Goal: Task Accomplishment & Management: Complete application form

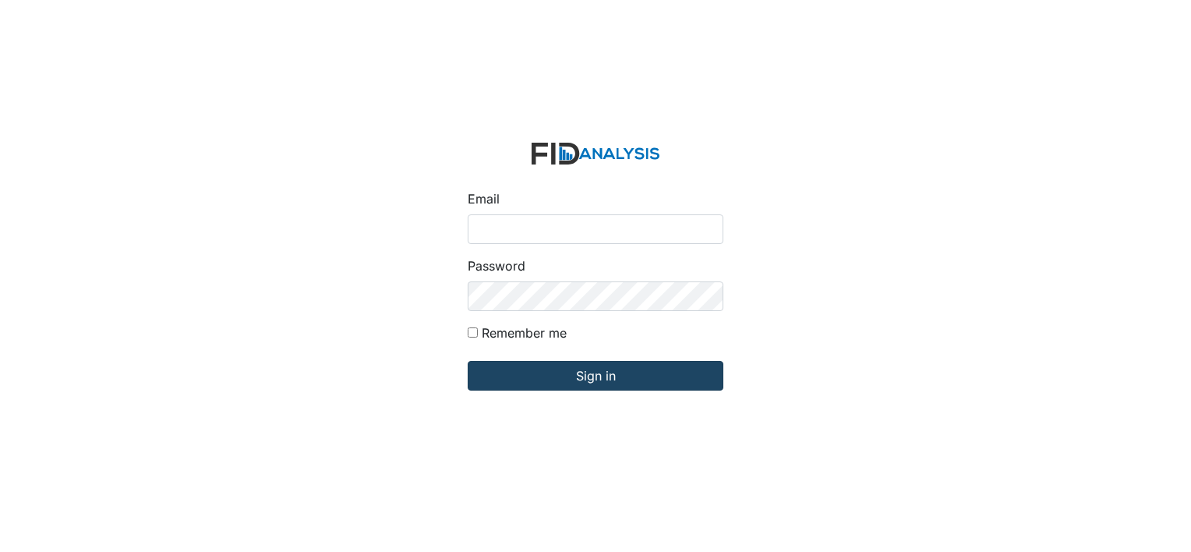
type input "[PERSON_NAME][EMAIL_ADDRESS][DOMAIN_NAME]"
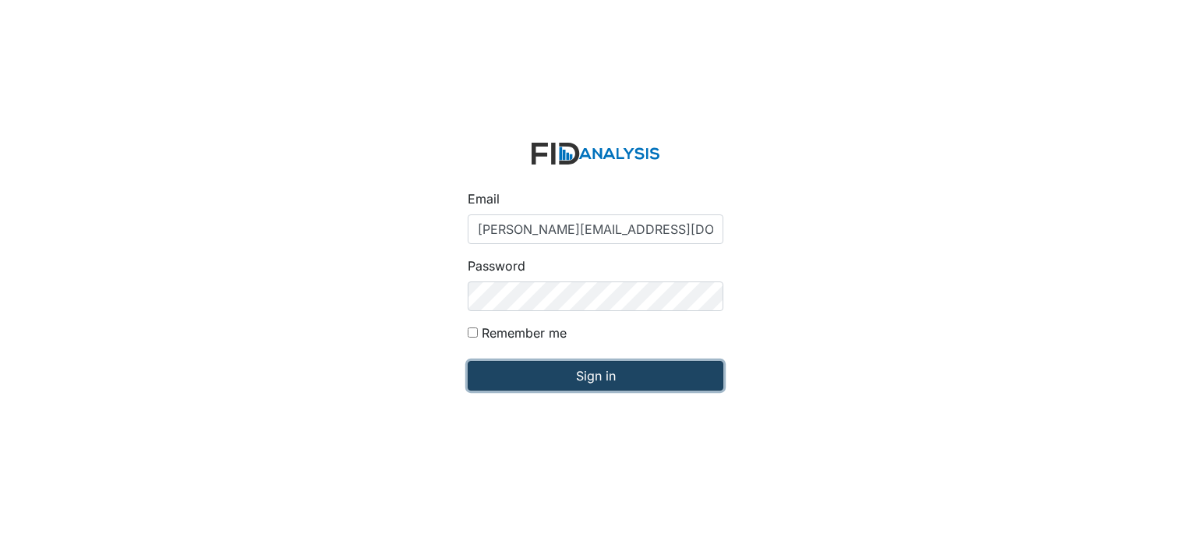
click at [568, 377] on input "Sign in" at bounding box center [596, 376] width 256 height 30
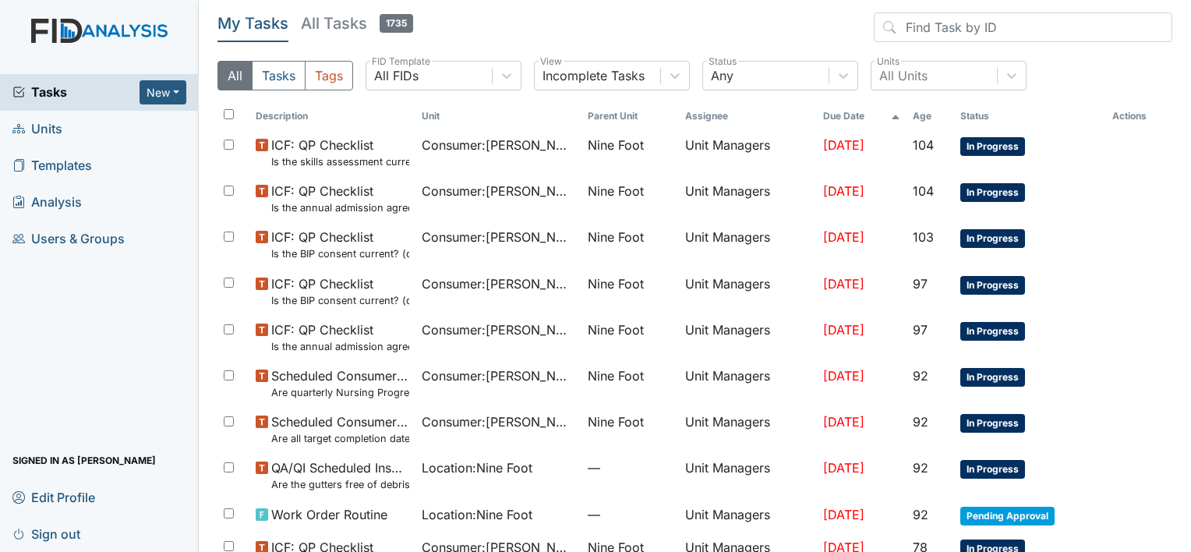
click at [55, 128] on span "Units" at bounding box center [37, 129] width 50 height 24
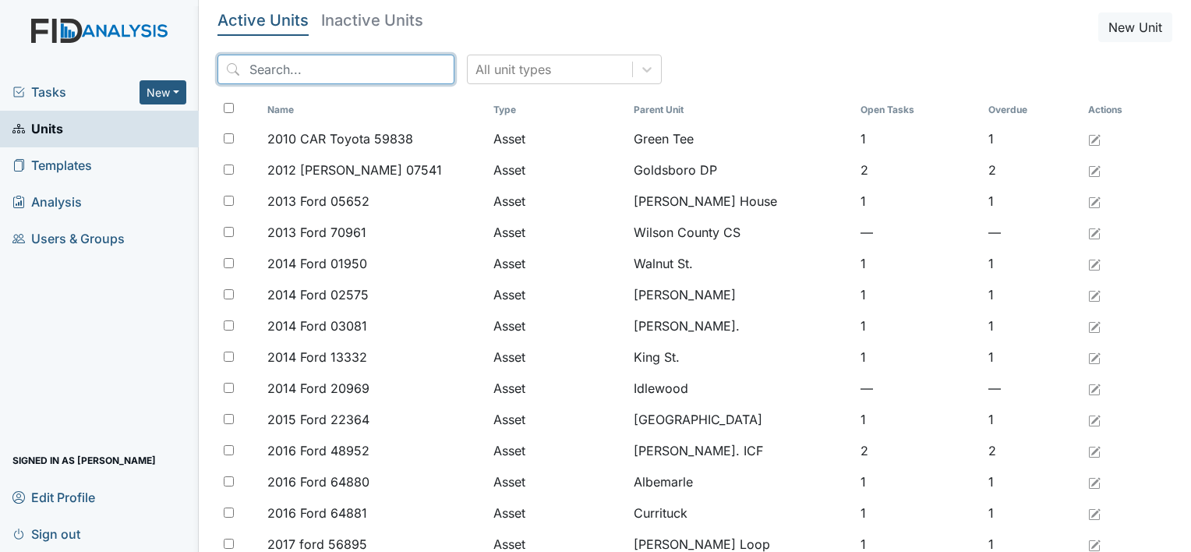
click at [257, 62] on input "search" at bounding box center [336, 70] width 237 height 30
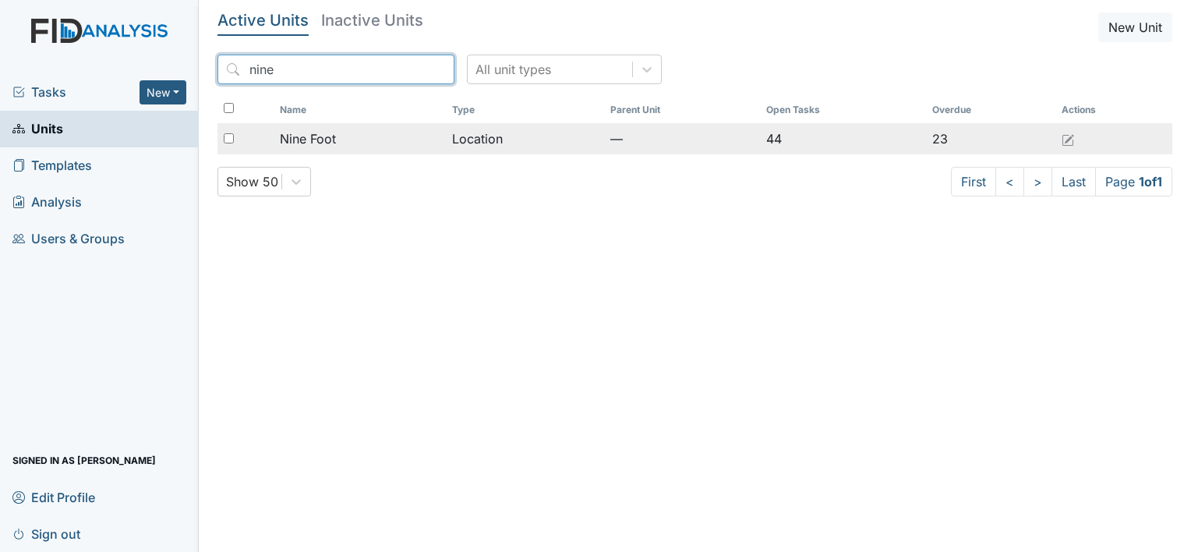
type input "nine"
click at [318, 139] on span "Nine Foot" at bounding box center [308, 138] width 56 height 19
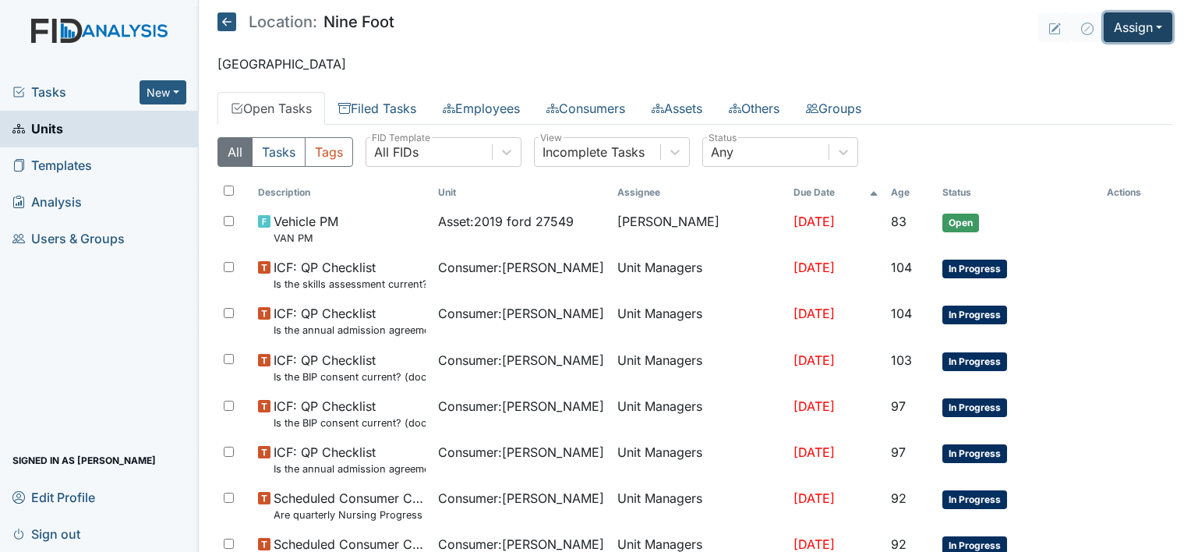
click at [1123, 34] on button "Assign" at bounding box center [1138, 27] width 69 height 30
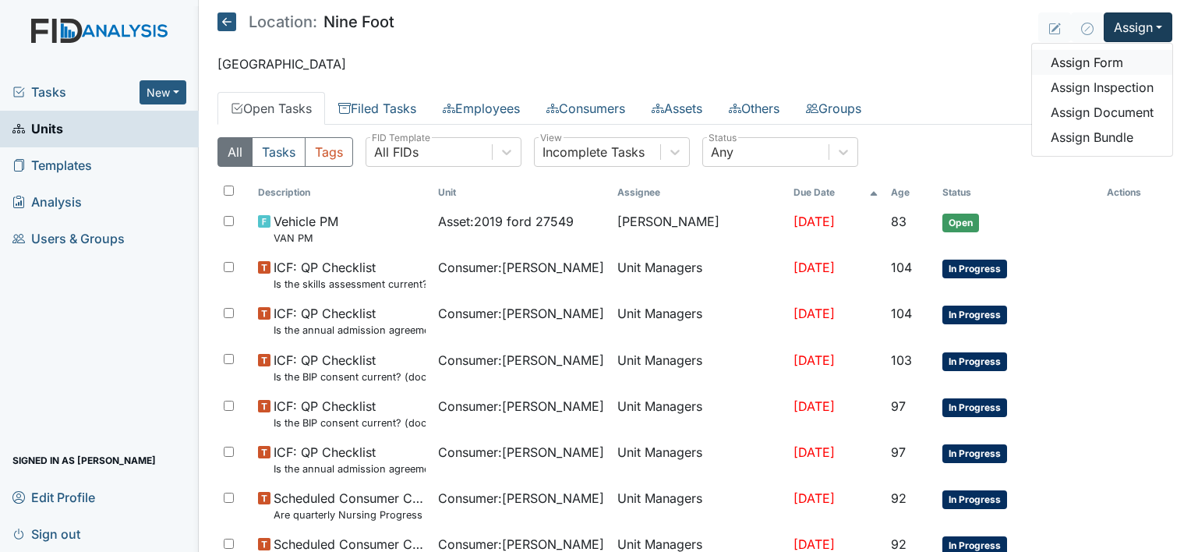
click at [1091, 65] on link "Assign Form" at bounding box center [1102, 62] width 140 height 25
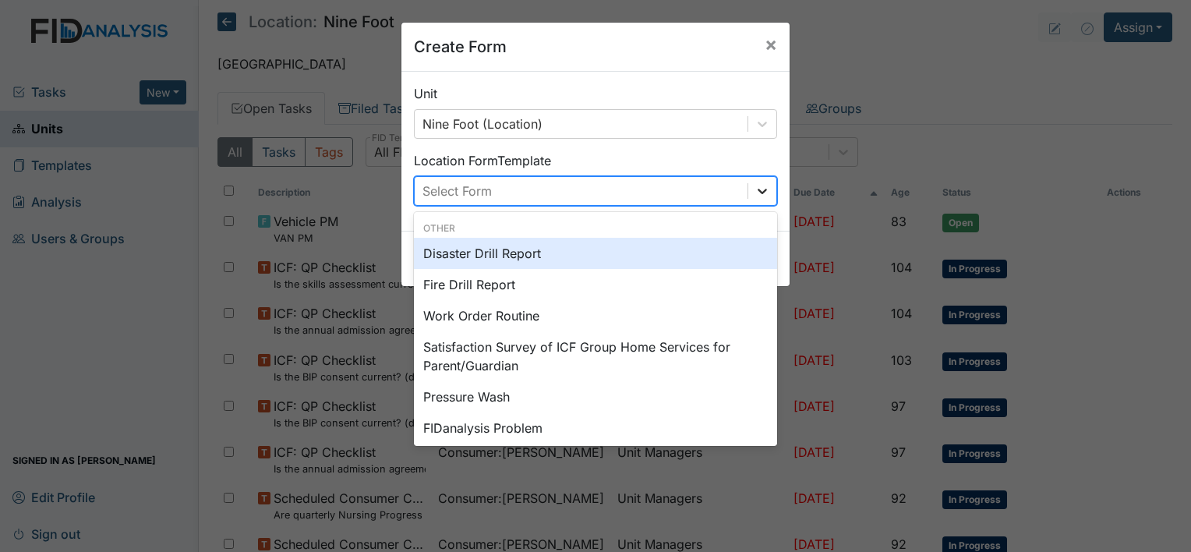
click at [755, 186] on icon at bounding box center [763, 191] width 16 height 16
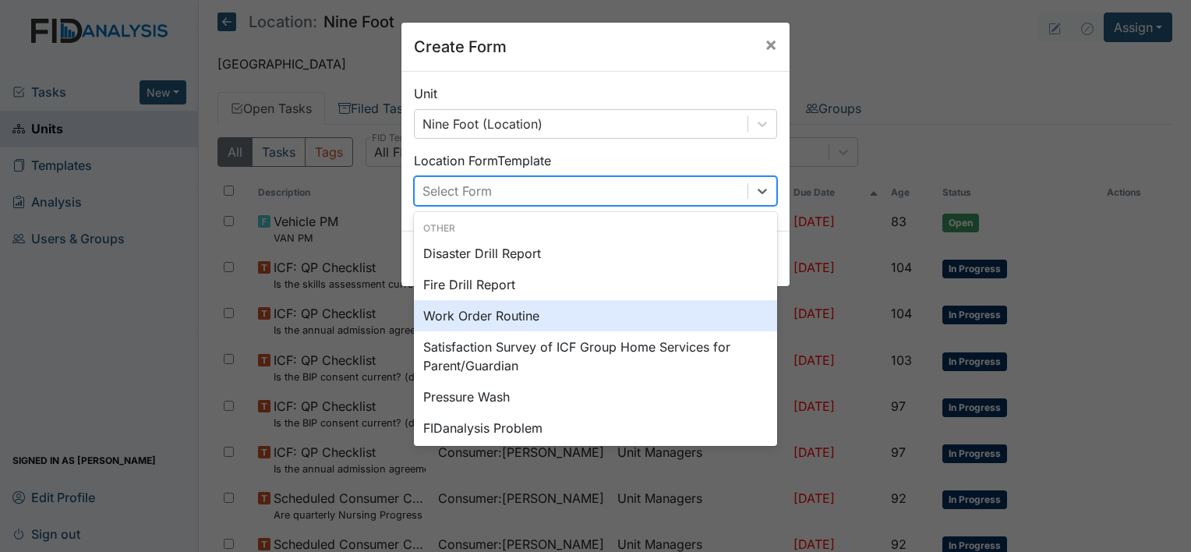
click at [504, 316] on div "Work Order Routine" at bounding box center [595, 315] width 363 height 31
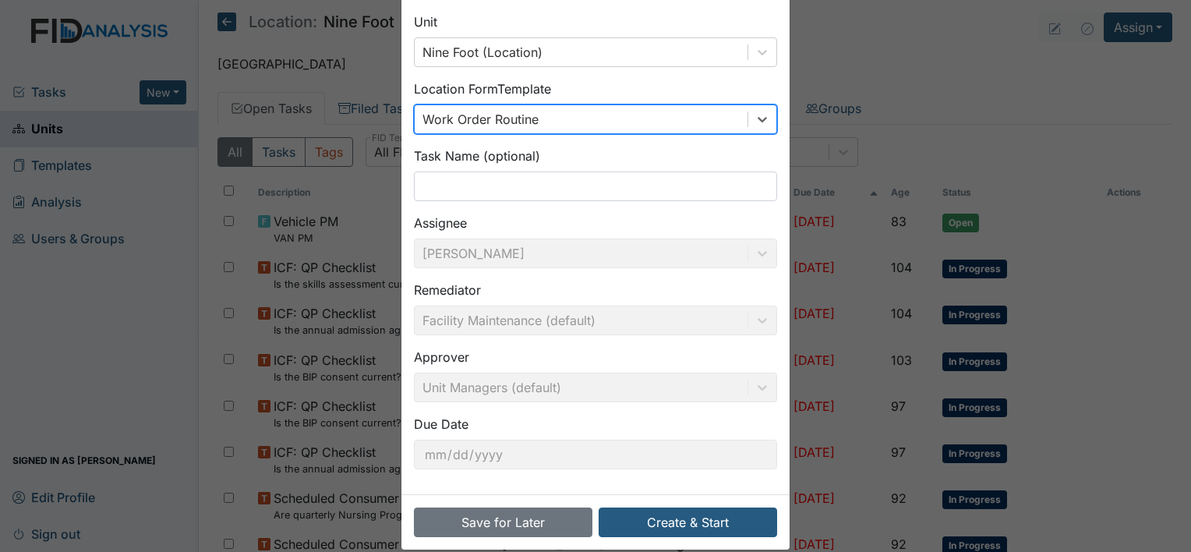
scroll to position [90, 0]
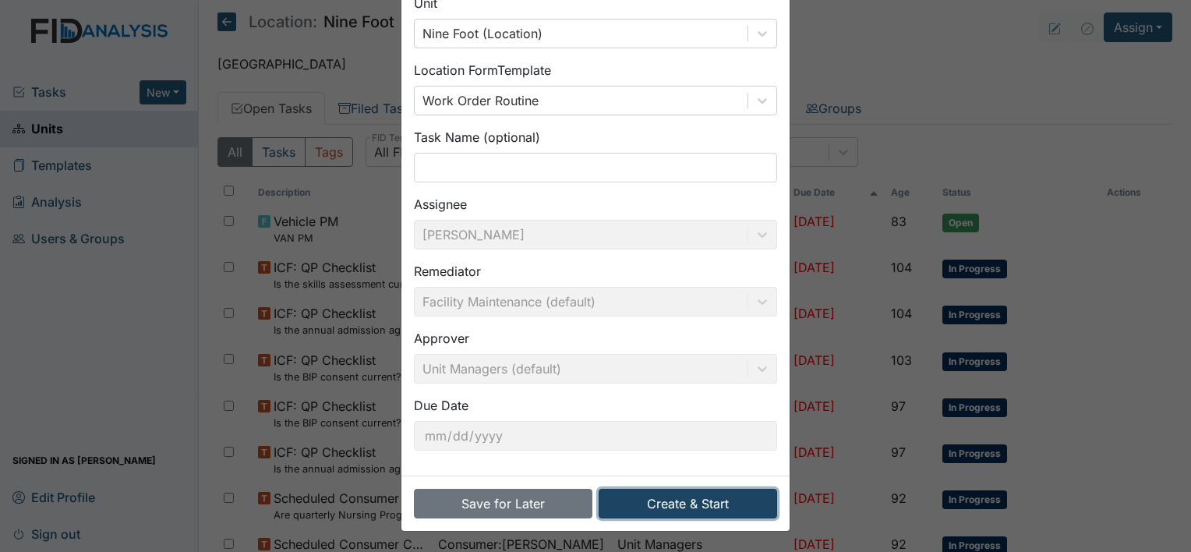
click at [660, 498] on button "Create & Start" at bounding box center [688, 504] width 179 height 30
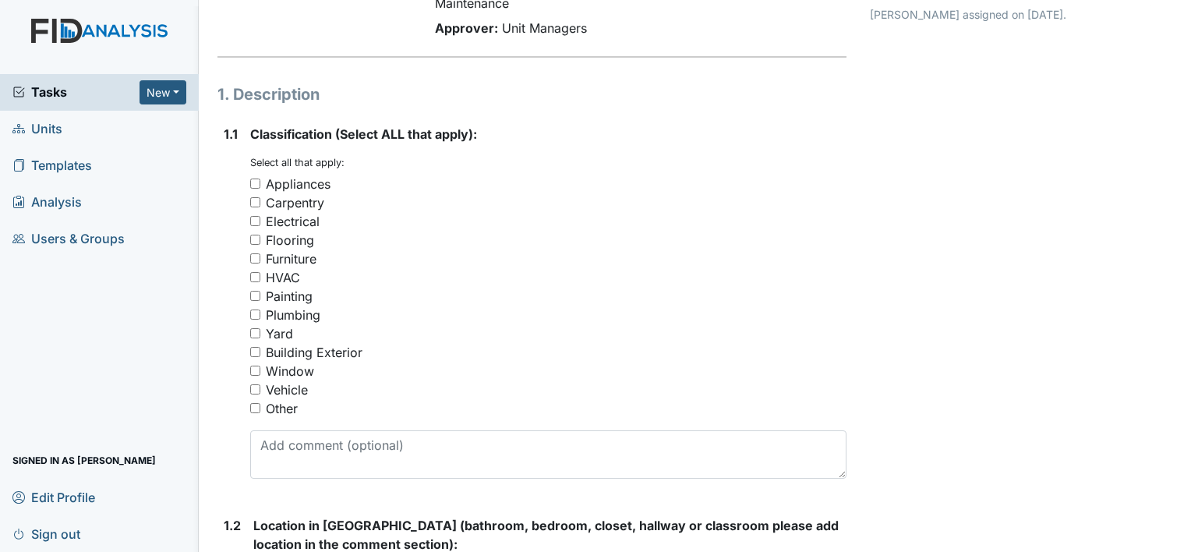
scroll to position [156, 0]
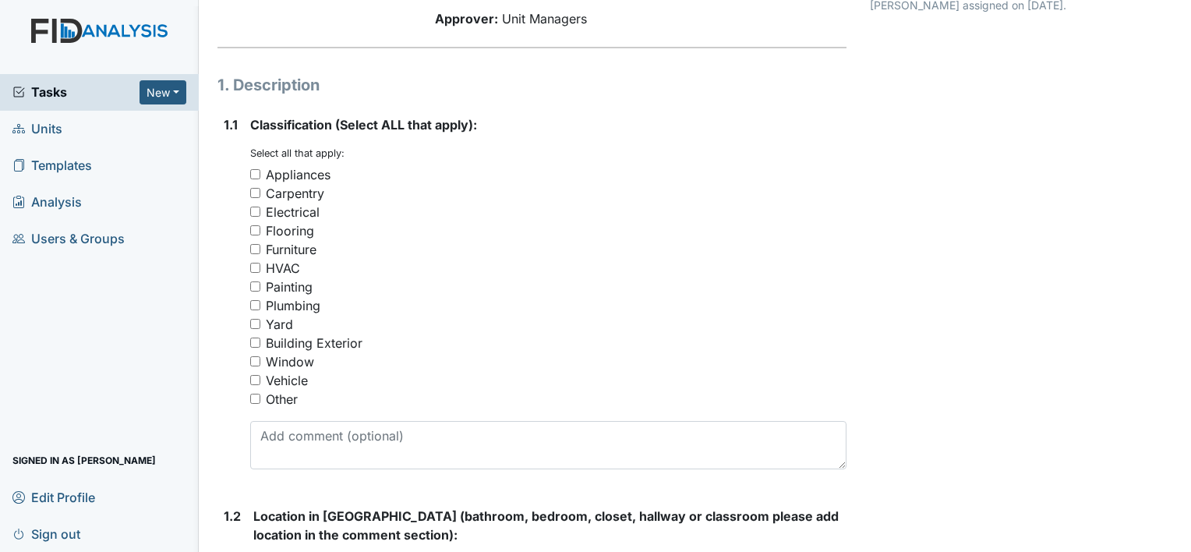
click at [255, 306] on input "Plumbing" at bounding box center [255, 305] width 10 height 10
checkbox input "true"
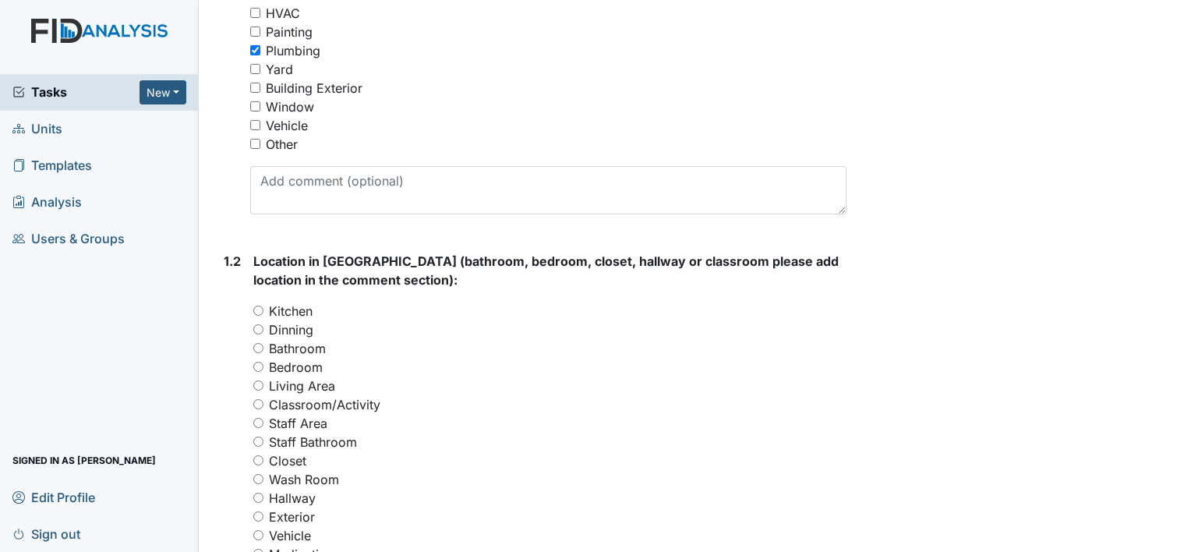
scroll to position [416, 0]
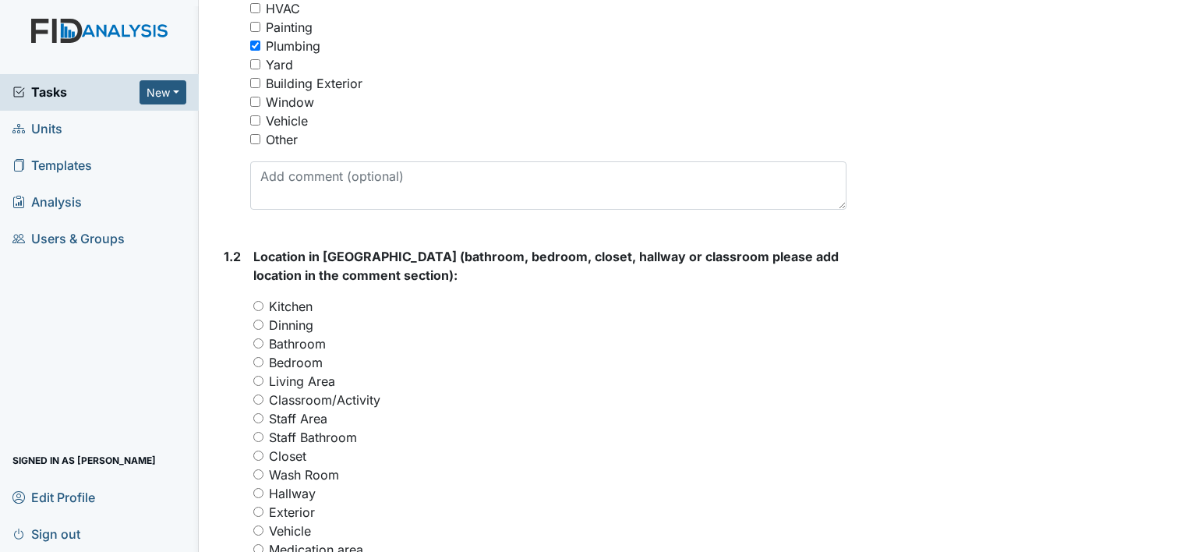
click at [258, 304] on input "Kitchen" at bounding box center [258, 306] width 10 height 10
radio input "true"
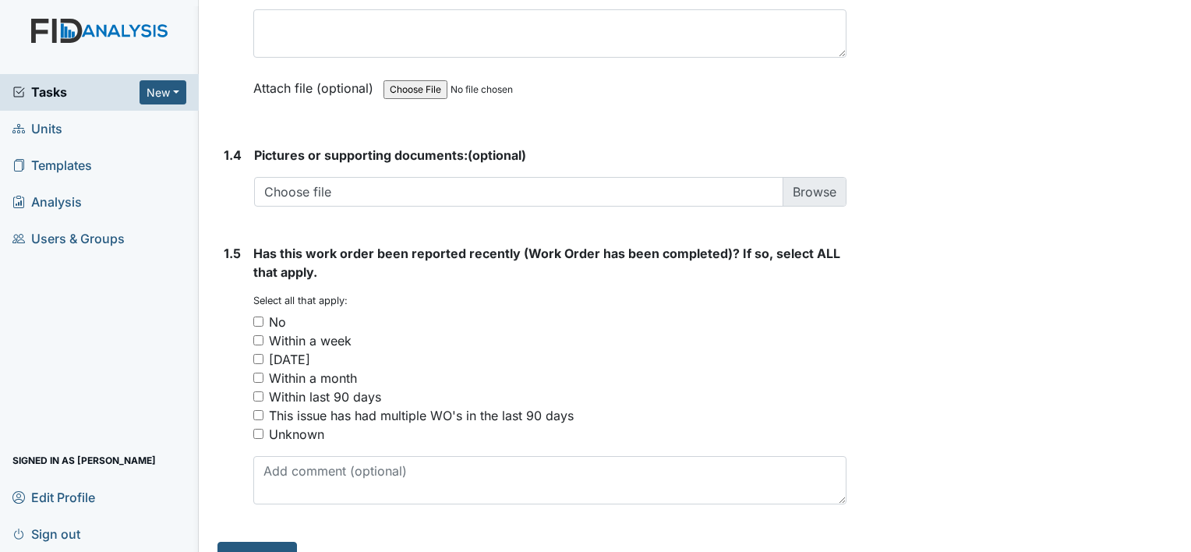
scroll to position [1101, 0]
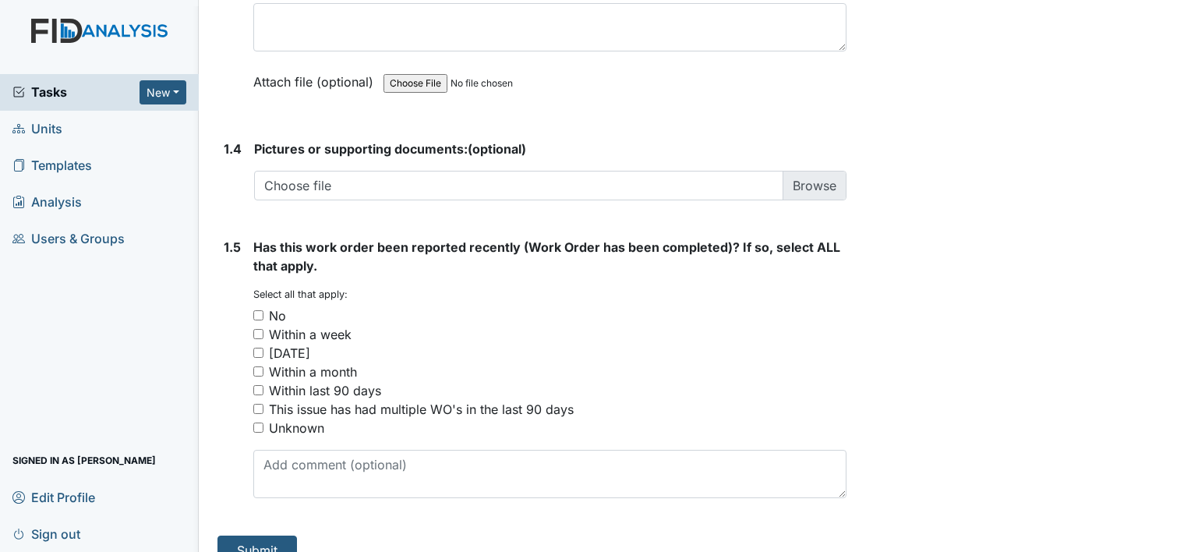
click at [256, 310] on input "No" at bounding box center [258, 315] width 10 height 10
checkbox input "true"
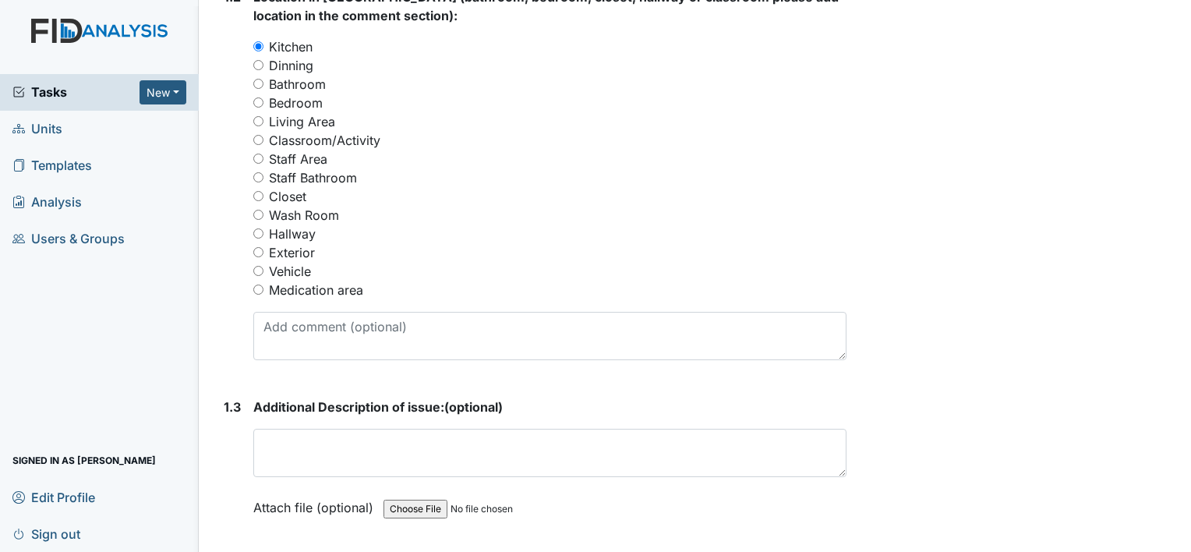
scroll to position [634, 0]
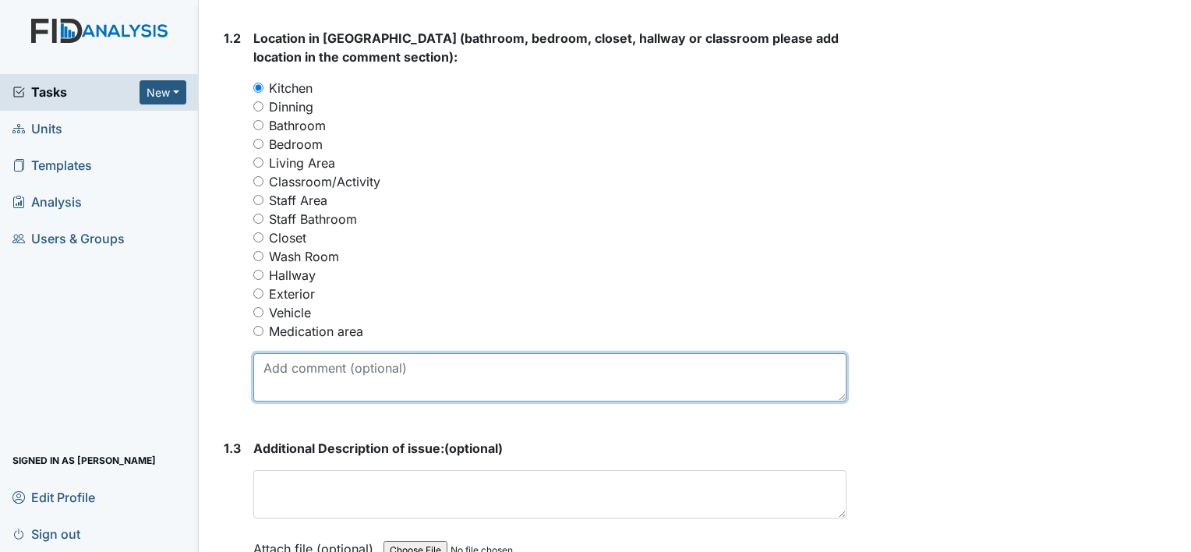
click at [264, 375] on textarea at bounding box center [549, 377] width 593 height 48
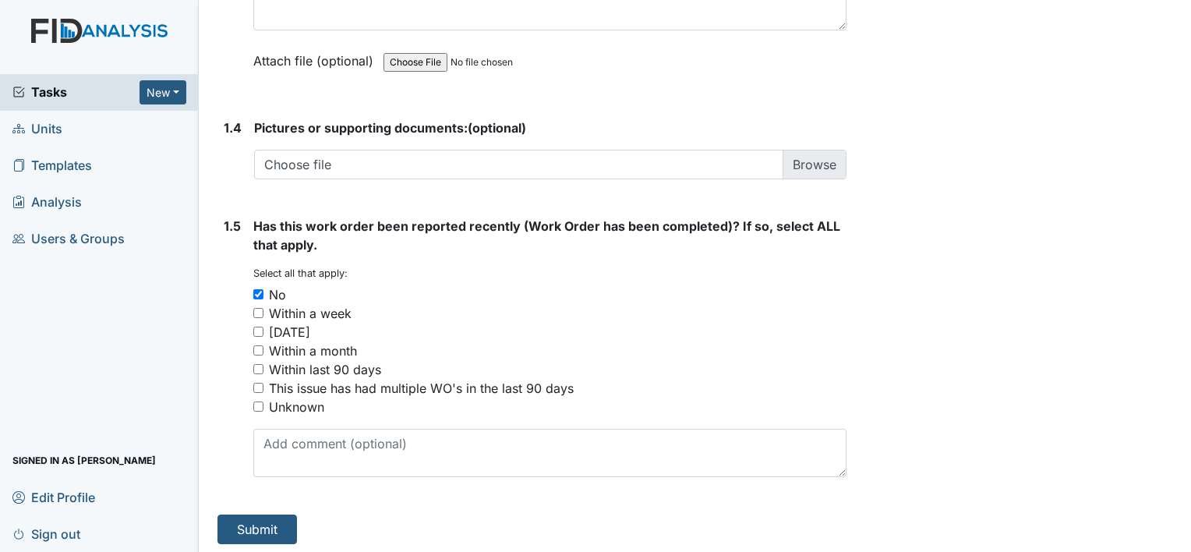
scroll to position [1124, 0]
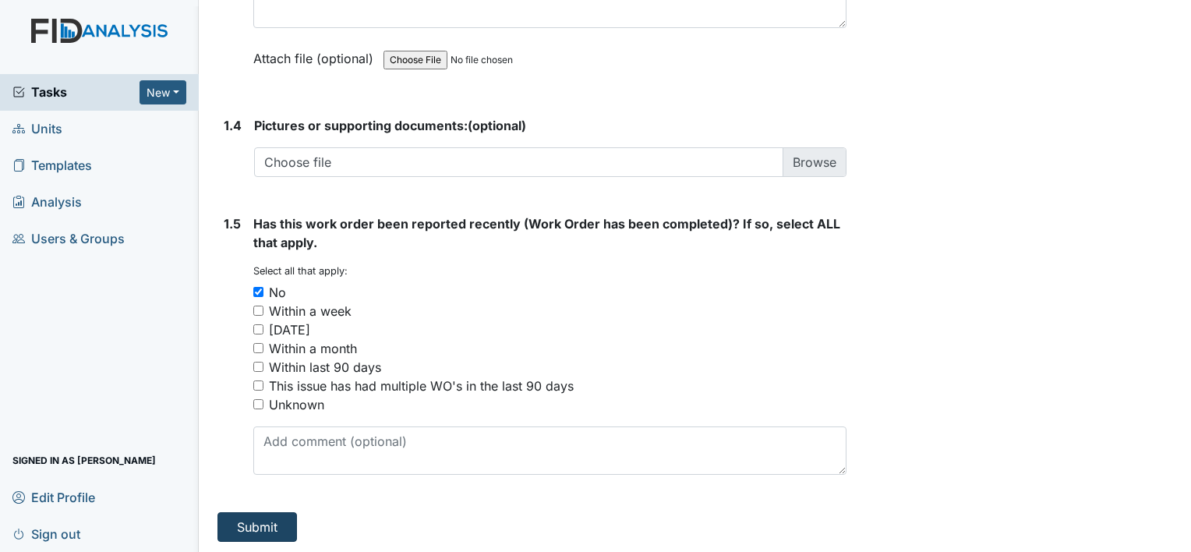
type textarea "The sink is leaking."
click at [264, 522] on button "Submit" at bounding box center [258, 527] width 80 height 30
